Goal: Information Seeking & Learning: Learn about a topic

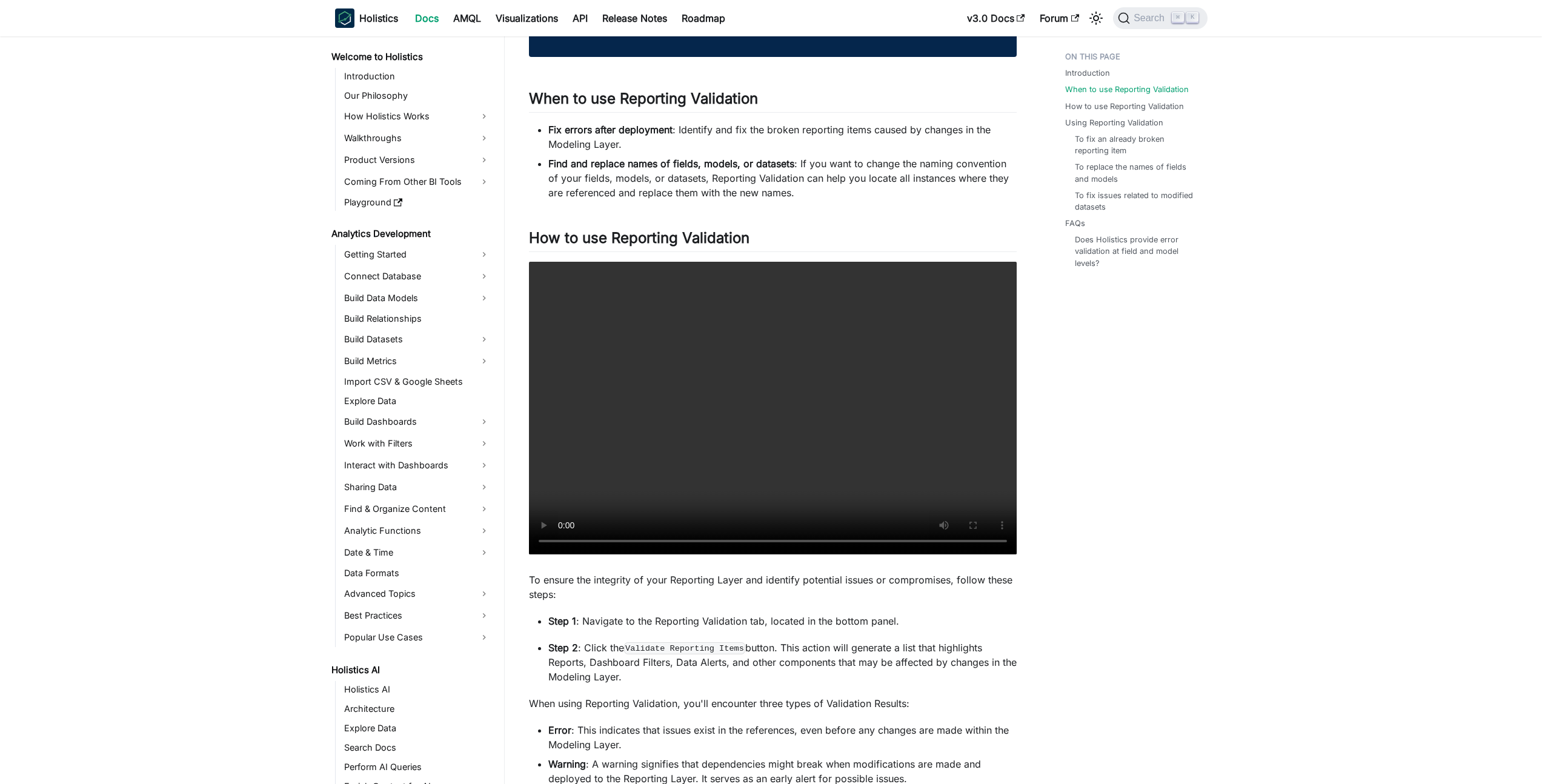
scroll to position [427, 0]
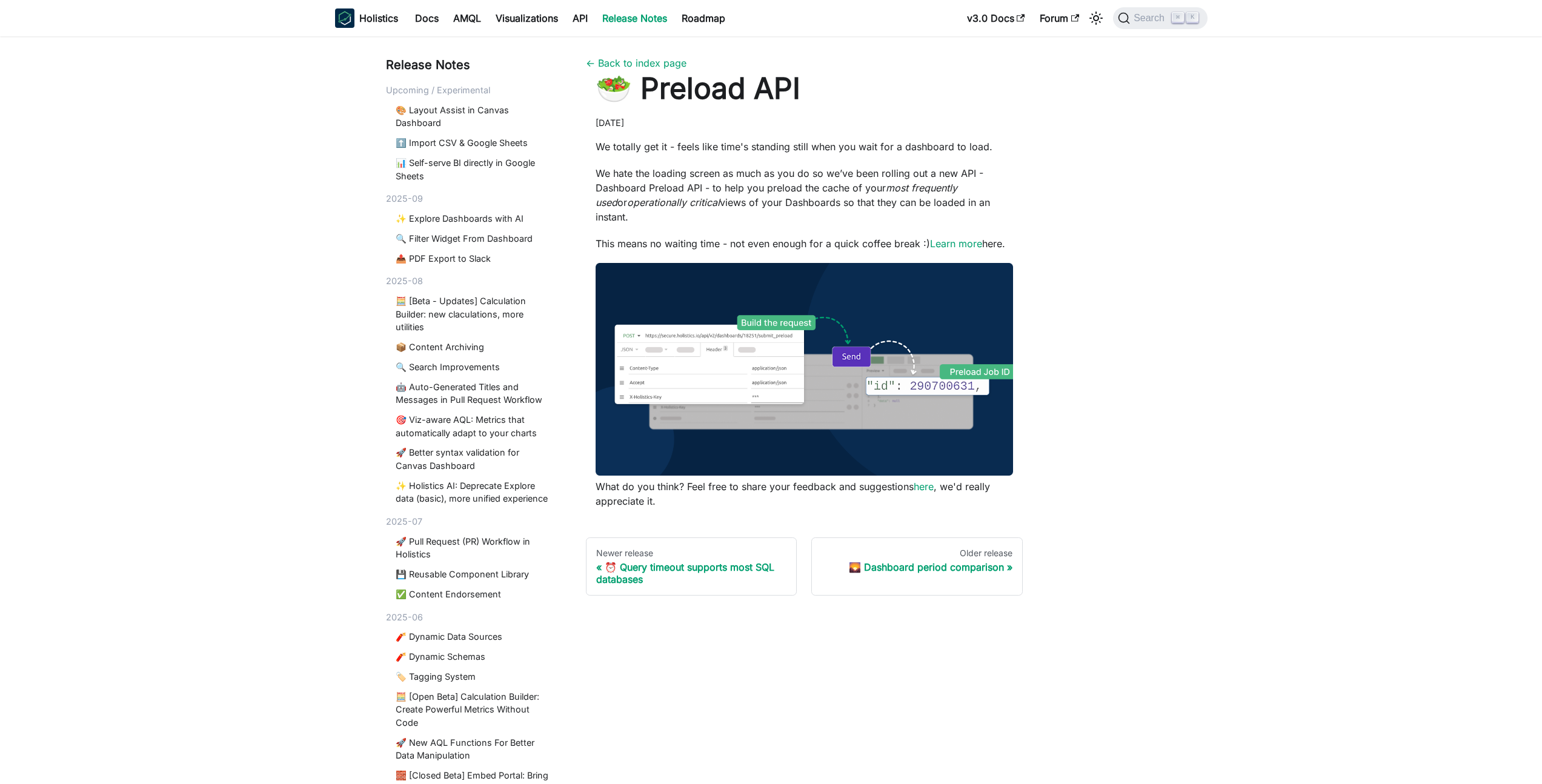
click at [1190, 164] on div "Release Notes Upcoming / Experimental 🎨 Layout Assist in Canvas Dashboard ⬆️ Im…" at bounding box center [771, 429] width 1542 height 786
